Goal: Find specific page/section: Find specific page/section

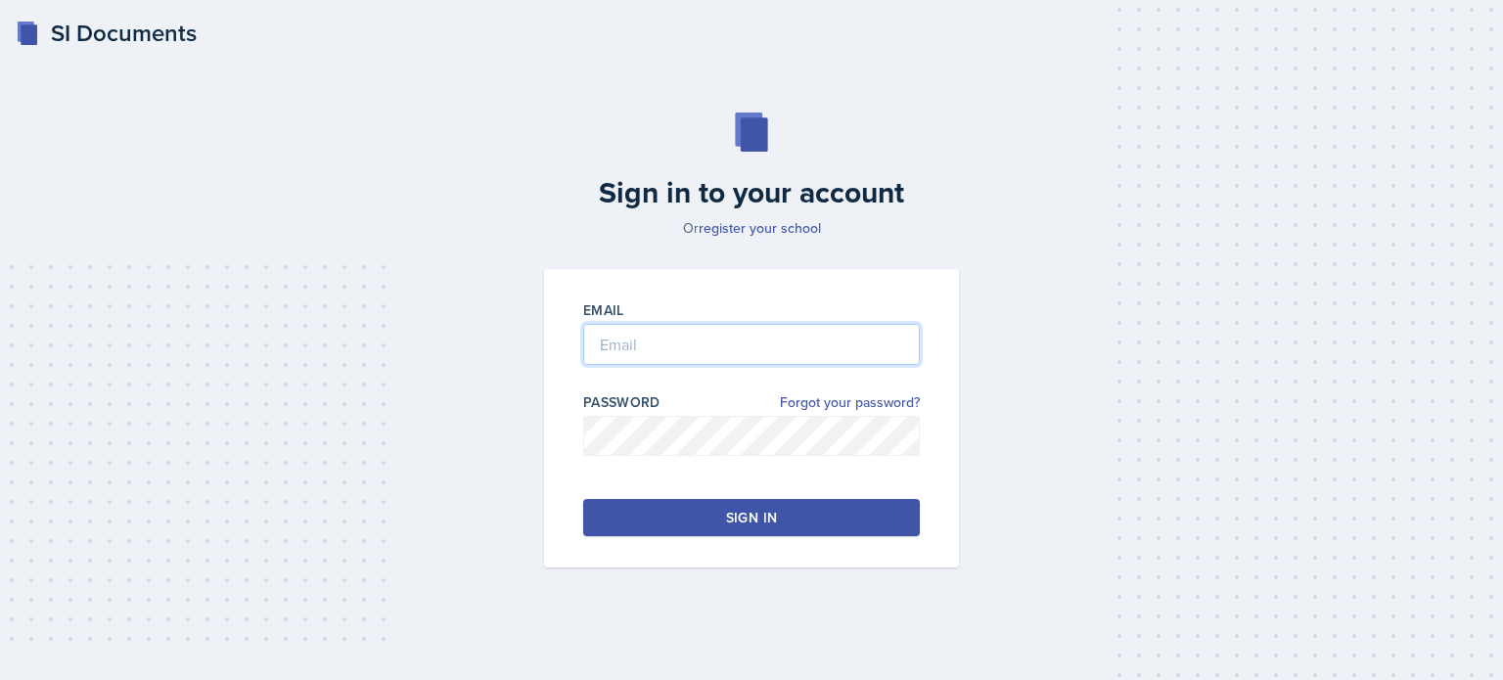
click at [665, 351] on input "email" at bounding box center [751, 344] width 337 height 41
type input "[EMAIL_ADDRESS][DOMAIN_NAME]"
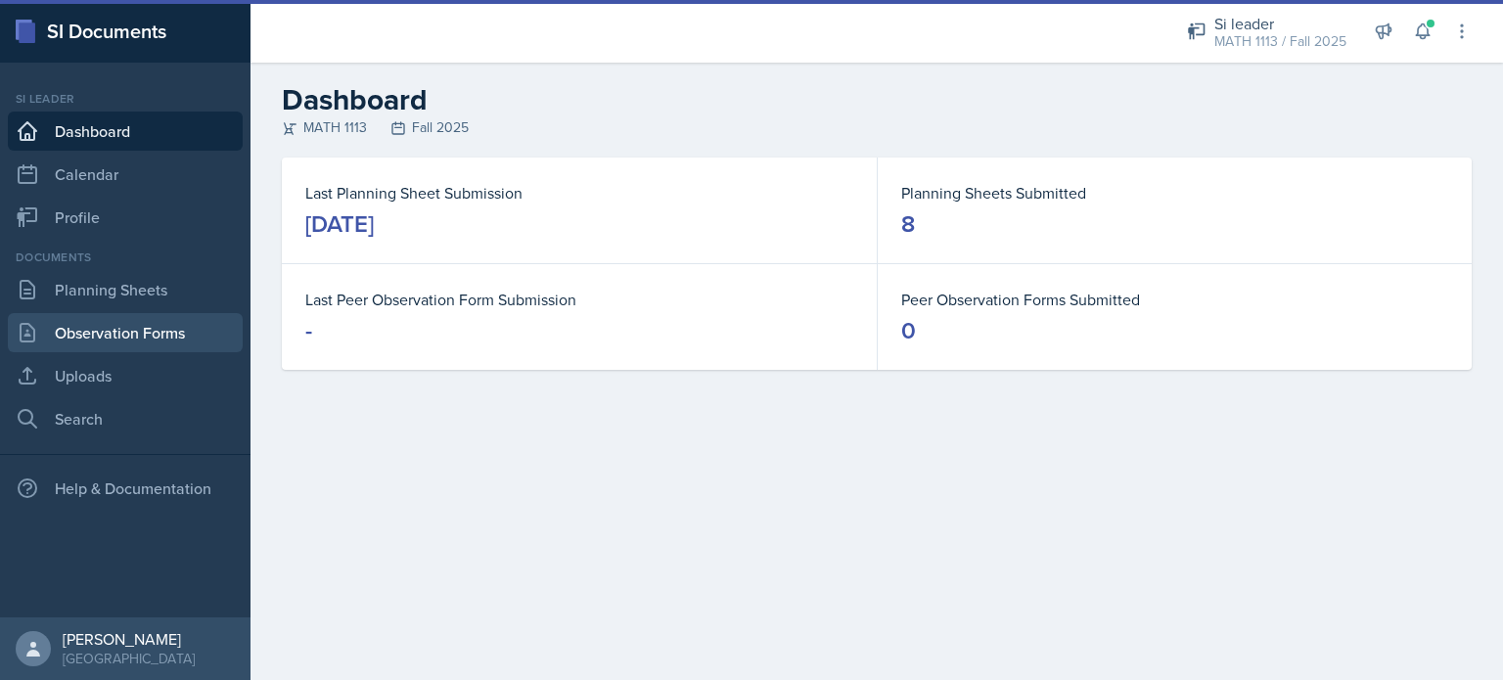
click at [150, 334] on link "Observation Forms" at bounding box center [125, 332] width 235 height 39
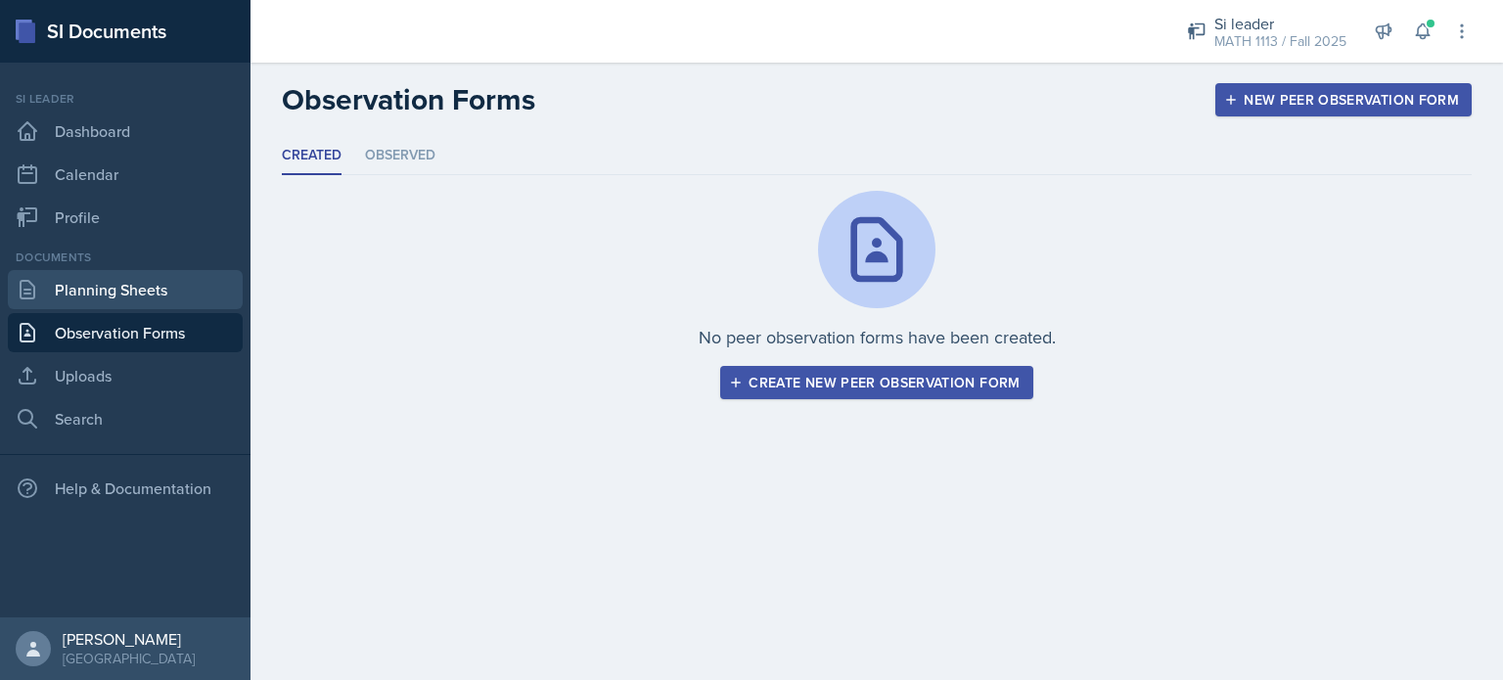
click at [147, 304] on link "Planning Sheets" at bounding box center [125, 289] width 235 height 39
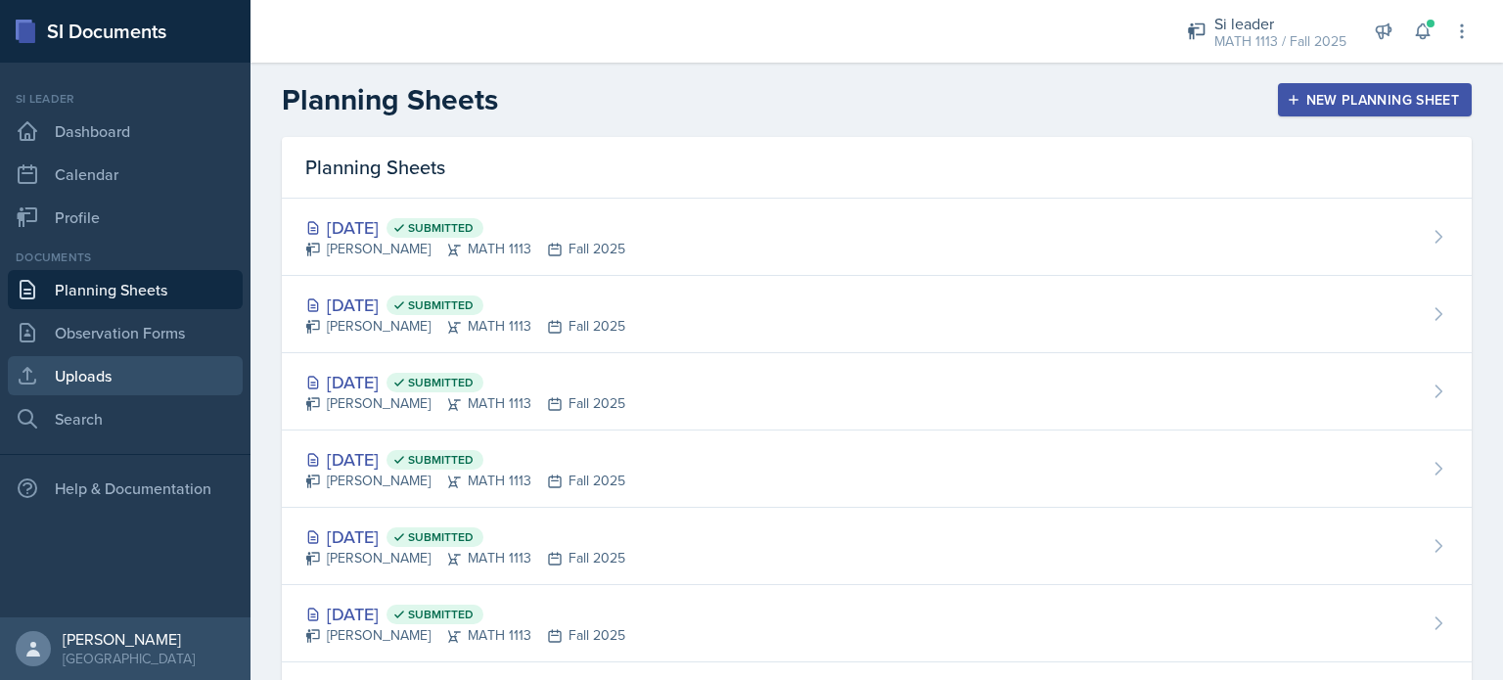
click at [160, 367] on link "Uploads" at bounding box center [125, 375] width 235 height 39
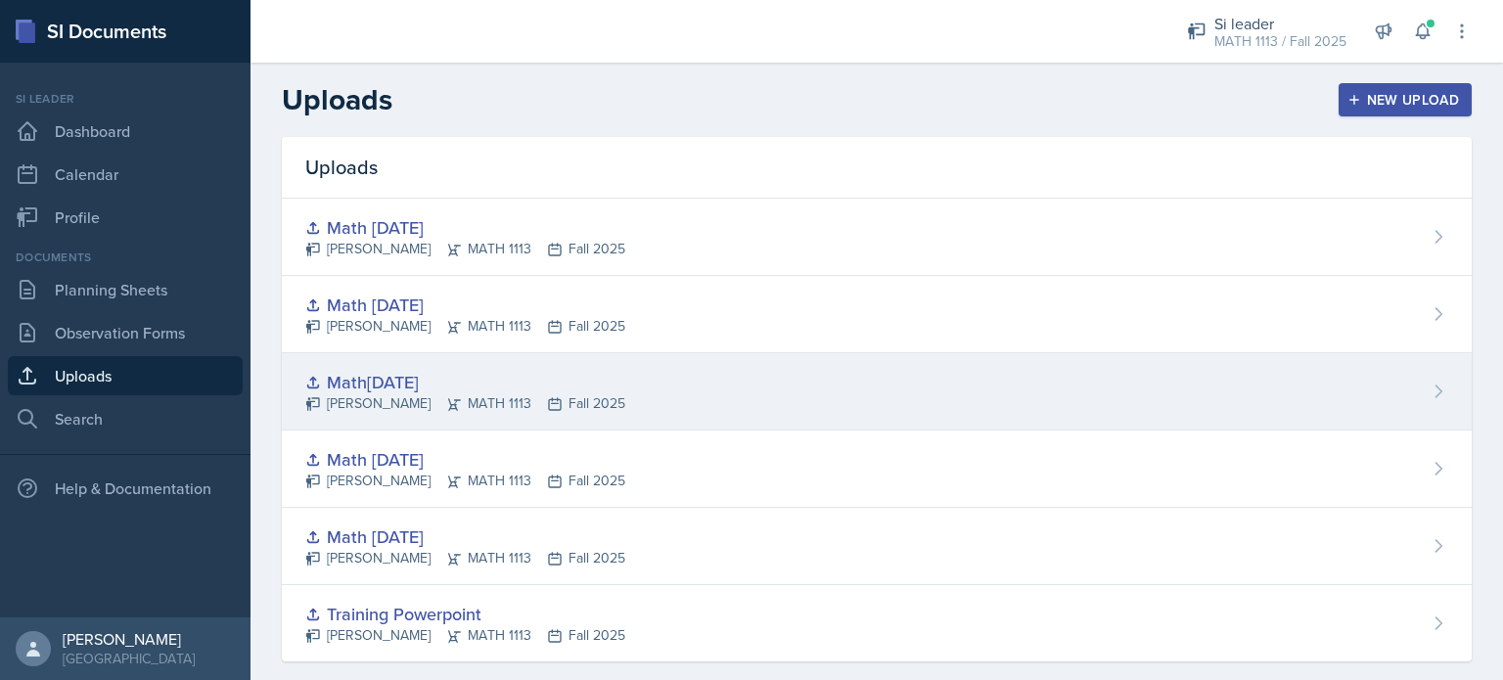
click at [354, 373] on div "Math[DATE]" at bounding box center [465, 382] width 320 height 26
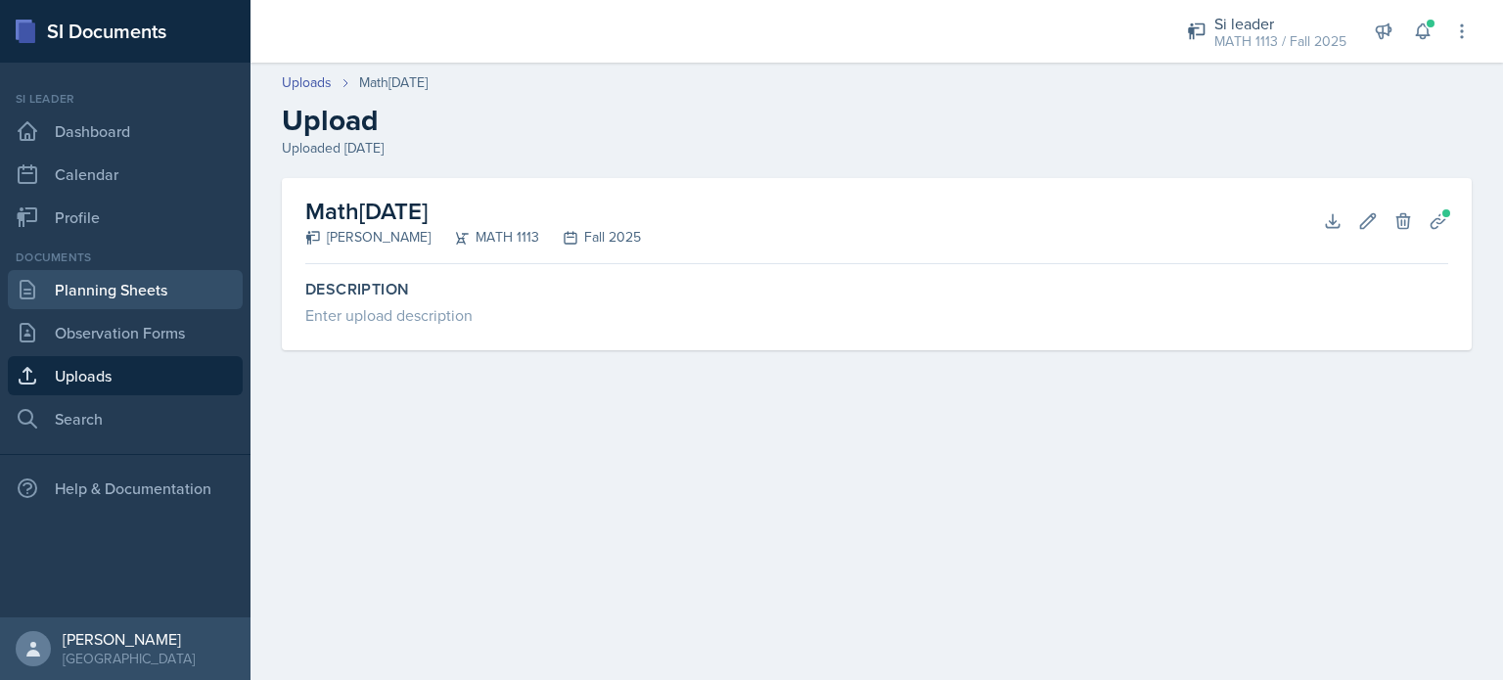
click at [158, 289] on link "Planning Sheets" at bounding box center [125, 289] width 235 height 39
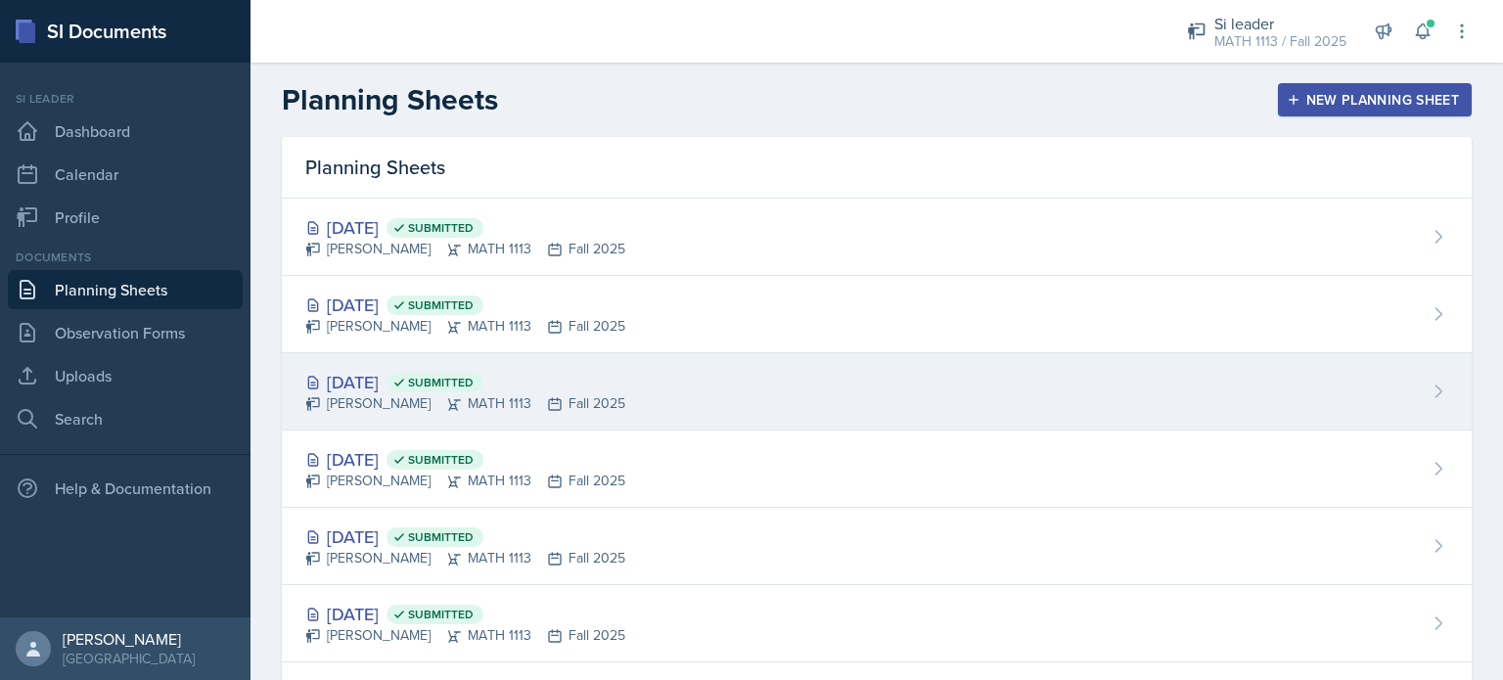
click at [519, 399] on div "[PERSON_NAME] MATH 1113 Fall 2025" at bounding box center [465, 403] width 320 height 21
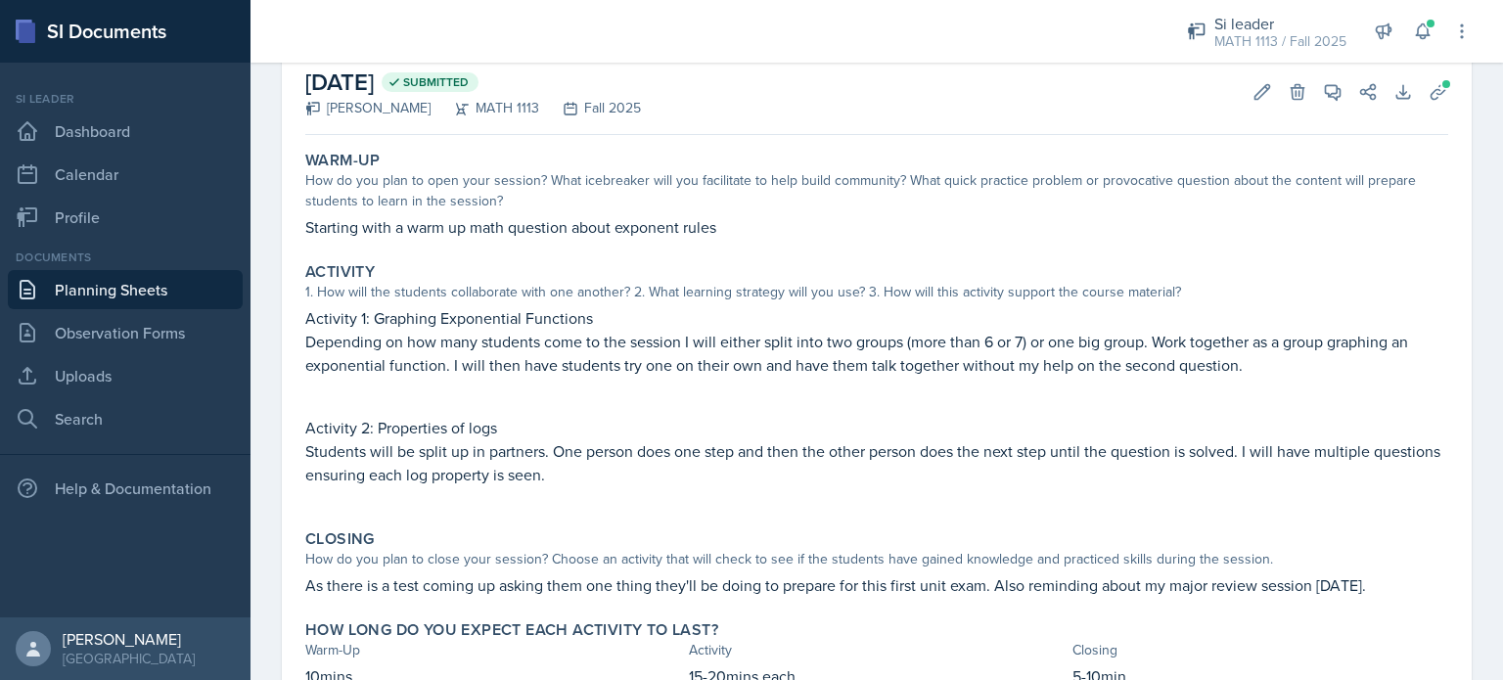
scroll to position [190, 0]
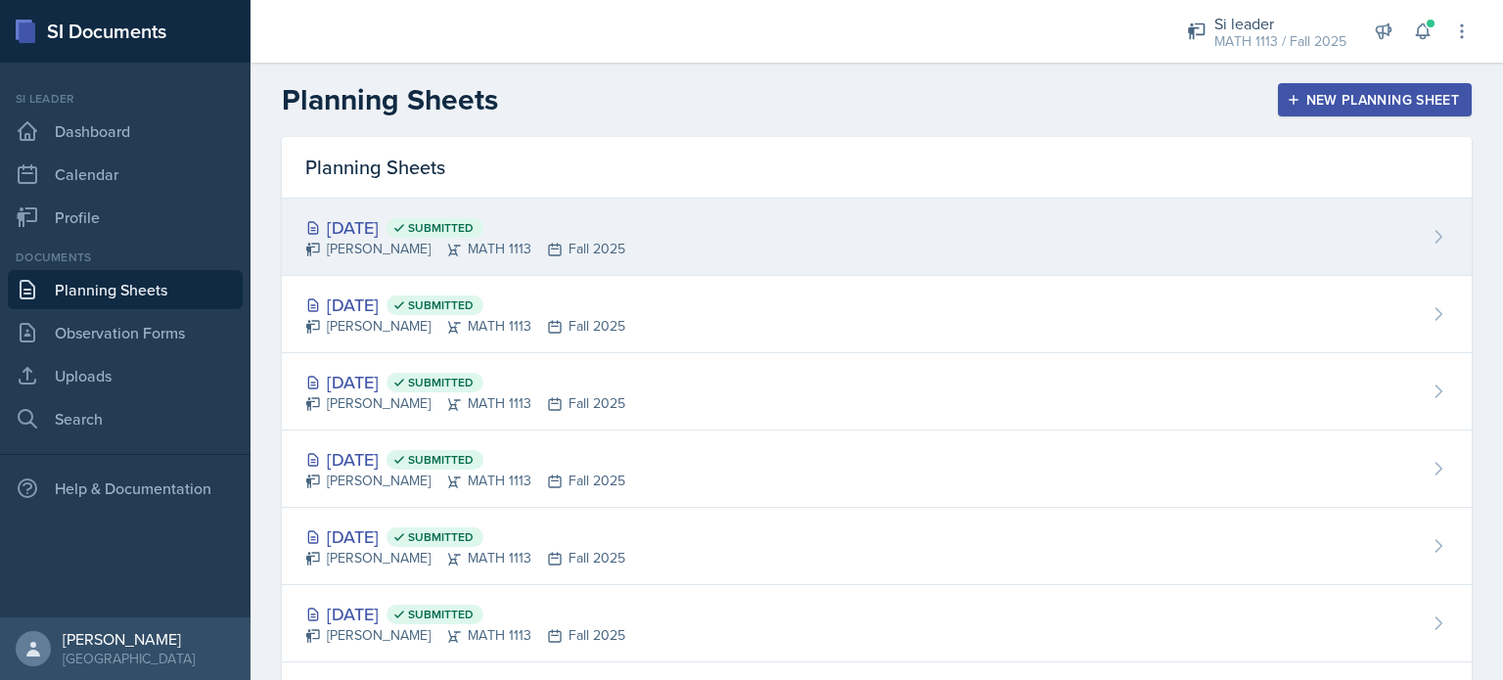
click at [631, 246] on div "[DATE] Submitted [PERSON_NAME] MATH 1113 Fall 2025" at bounding box center [877, 237] width 1190 height 77
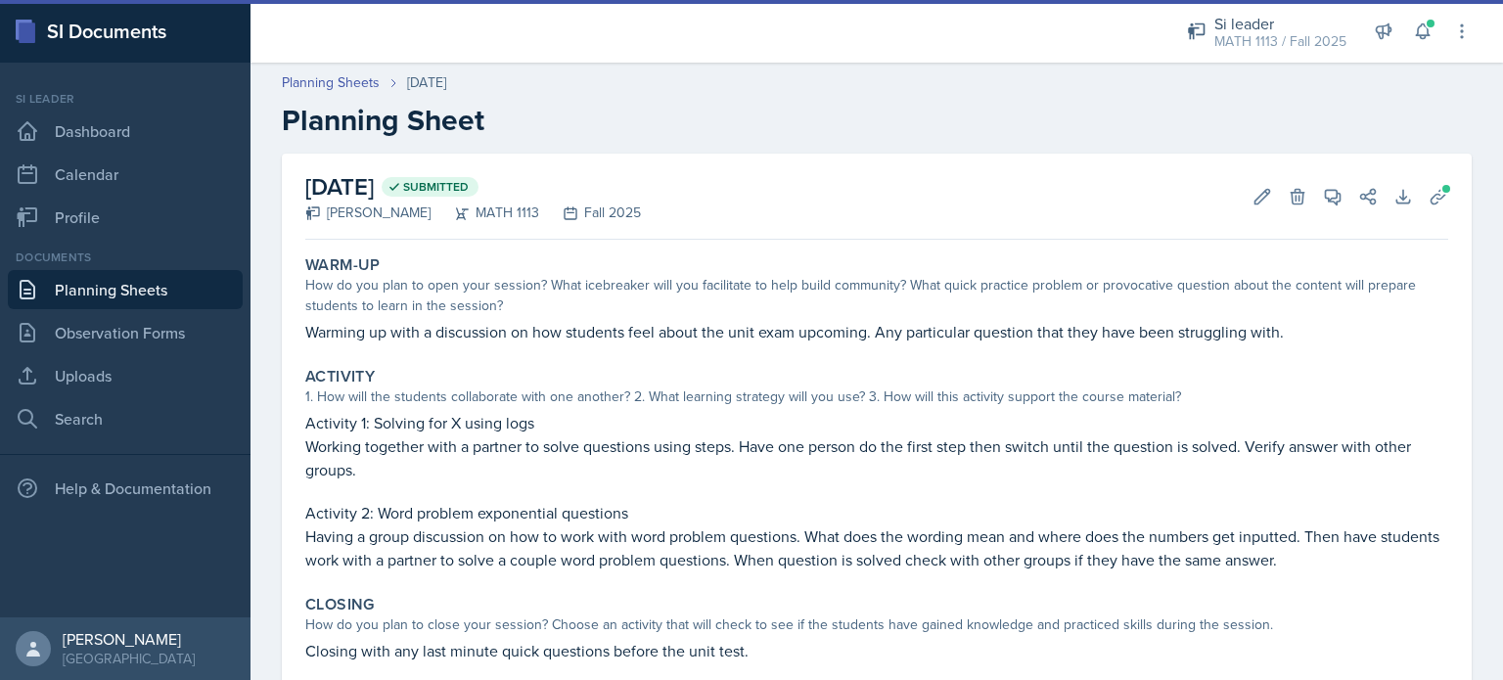
scroll to position [151, 0]
